Goal: Information Seeking & Learning: Learn about a topic

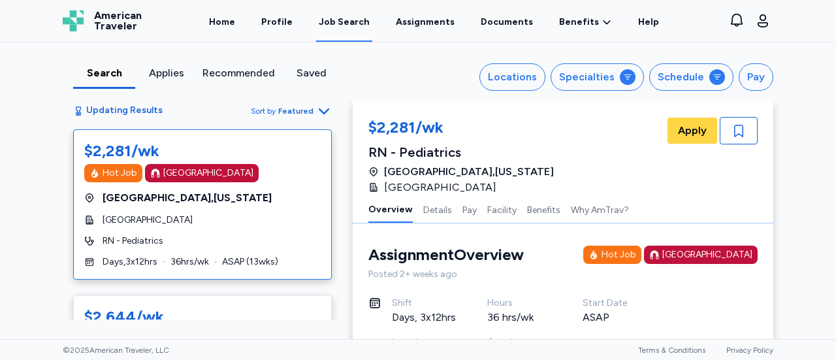
scroll to position [1, 0]
click at [310, 106] on span "Sort by Featured" at bounding box center [291, 111] width 81 height 16
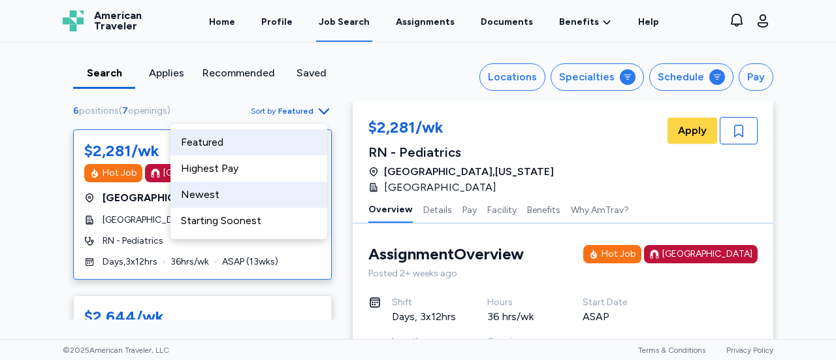
click at [240, 198] on div "Newest" at bounding box center [248, 195] width 157 height 26
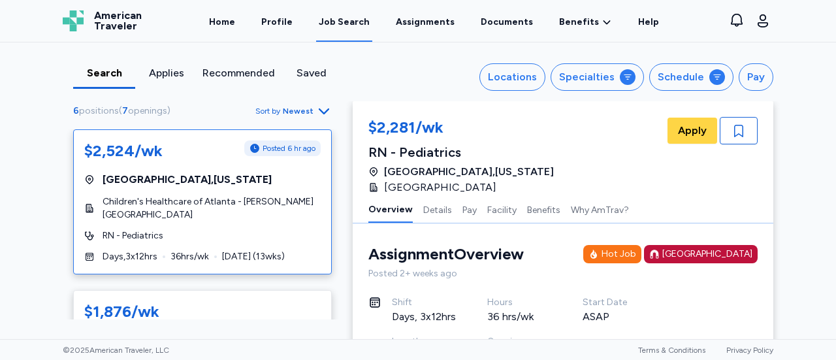
click at [217, 176] on div "[GEOGRAPHIC_DATA] , [US_STATE]" at bounding box center [202, 180] width 236 height 16
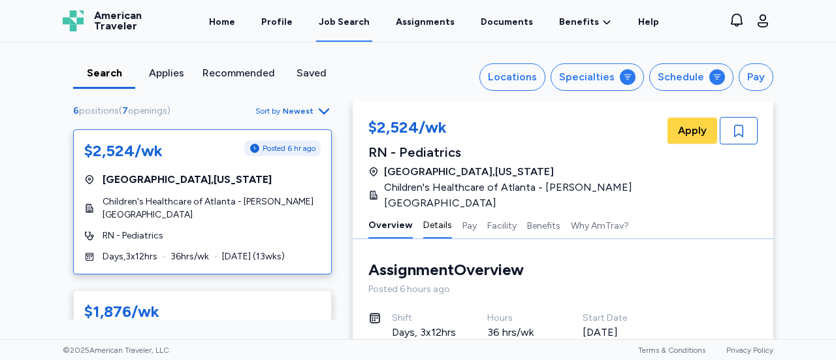
click at [428, 212] on button "Details" at bounding box center [437, 224] width 29 height 27
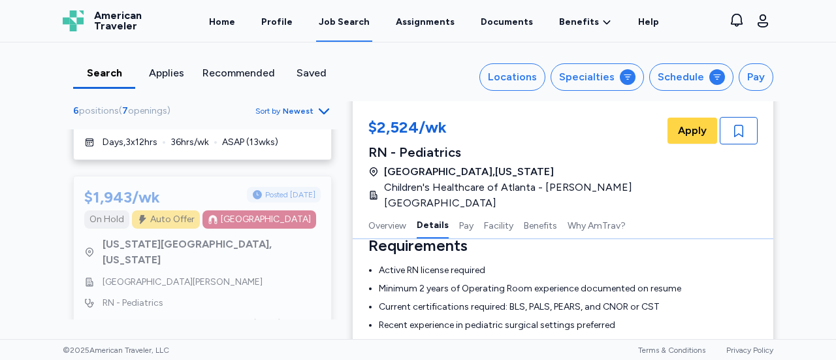
scroll to position [773, 0]
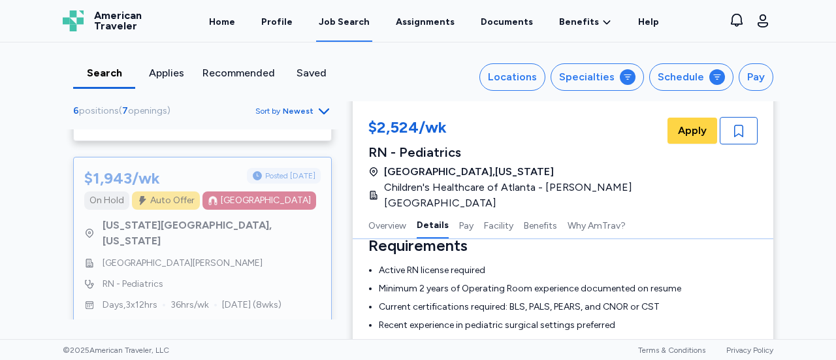
click at [210, 277] on div "RN - Pediatrics" at bounding box center [202, 283] width 236 height 13
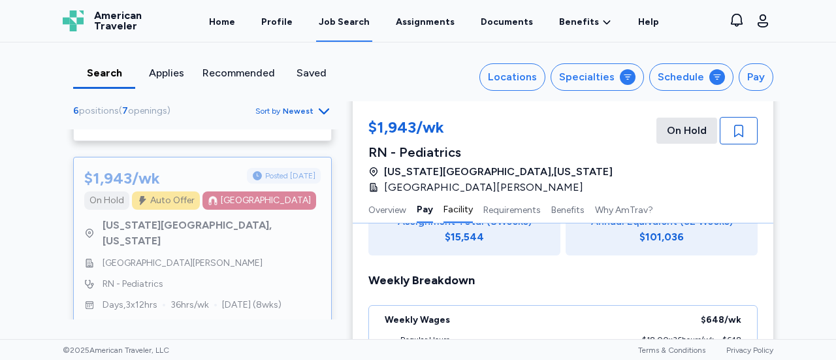
click at [446, 208] on button "Facility" at bounding box center [457, 208] width 29 height 27
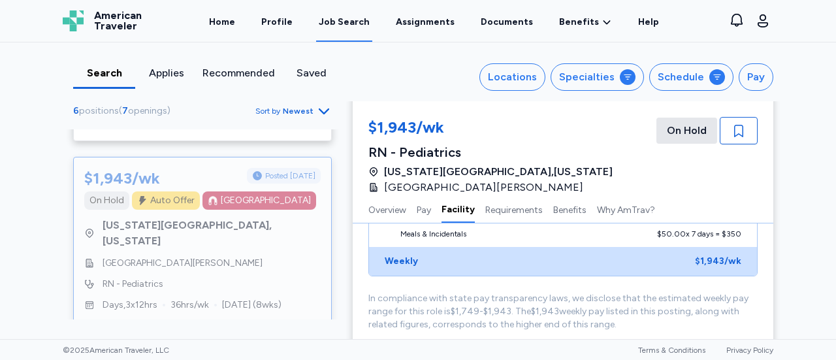
scroll to position [655, 0]
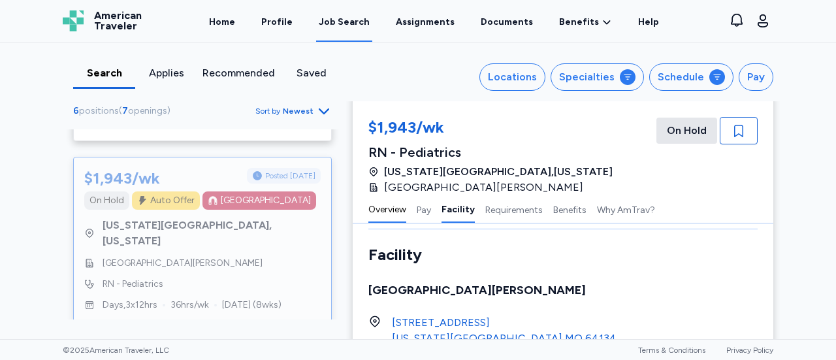
click at [375, 218] on button "Overview" at bounding box center [387, 208] width 38 height 27
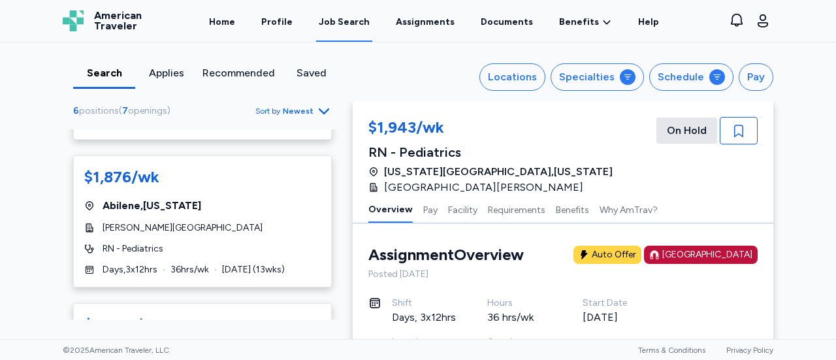
scroll to position [0, 0]
